Goal: Task Accomplishment & Management: Use online tool/utility

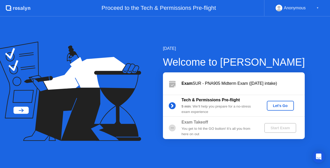
click at [281, 107] on div "Let's Go" at bounding box center [280, 105] width 23 height 4
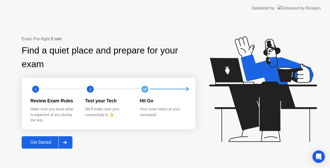
click at [67, 142] on icon at bounding box center [65, 142] width 4 height 3
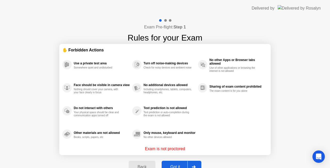
click at [186, 162] on button "Got it" at bounding box center [182, 166] width 40 height 12
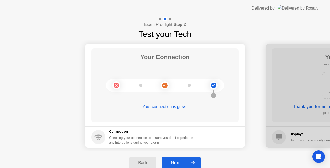
click at [195, 163] on div at bounding box center [193, 163] width 12 height 12
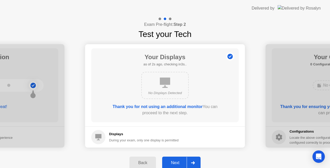
click at [195, 163] on div at bounding box center [193, 163] width 12 height 12
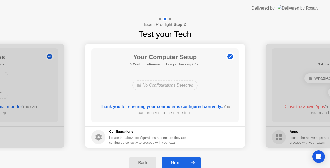
click at [195, 163] on div at bounding box center [193, 163] width 12 height 12
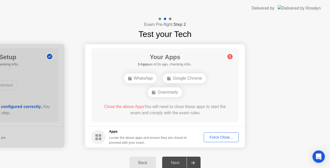
click at [224, 140] on button "Force Close..." at bounding box center [221, 137] width 35 height 10
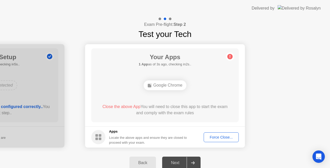
click at [219, 135] on div "Force Close..." at bounding box center [221, 137] width 31 height 4
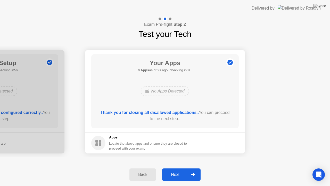
click at [178, 167] on div "Next" at bounding box center [175, 174] width 23 height 5
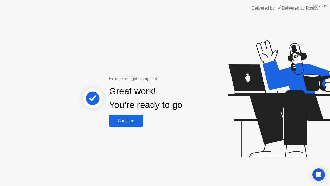
click at [128, 117] on button "Continue" at bounding box center [126, 121] width 34 height 12
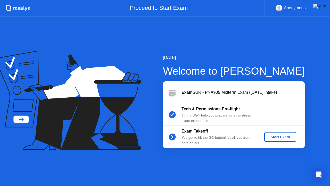
click at [279, 136] on div "Start Exam" at bounding box center [280, 137] width 28 height 4
